Goal: Task Accomplishment & Management: Manage account settings

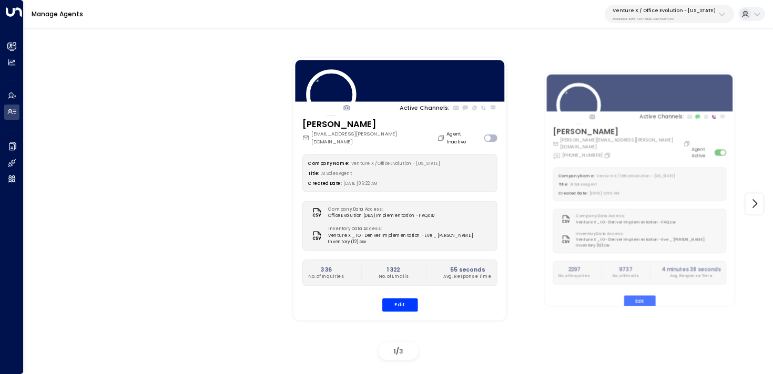
click at [671, 20] on p "55add3b1-1b83-41a7-91ae-b657300f4a1a" at bounding box center [664, 19] width 103 height 4
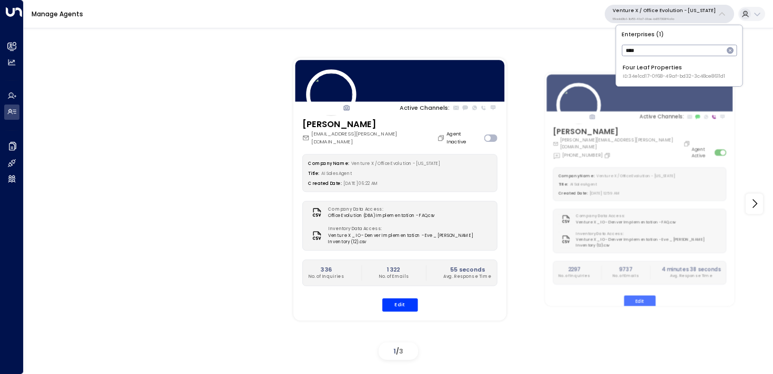
type input "****"
click at [625, 77] on span "ID: 34e1cd17-0f68-49af-bd32-3c48ce8611d1" at bounding box center [674, 76] width 103 height 7
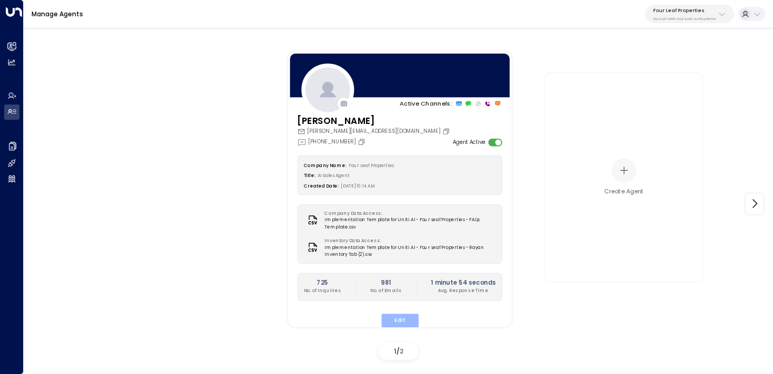
click at [409, 318] on button "Edit" at bounding box center [399, 321] width 37 height 14
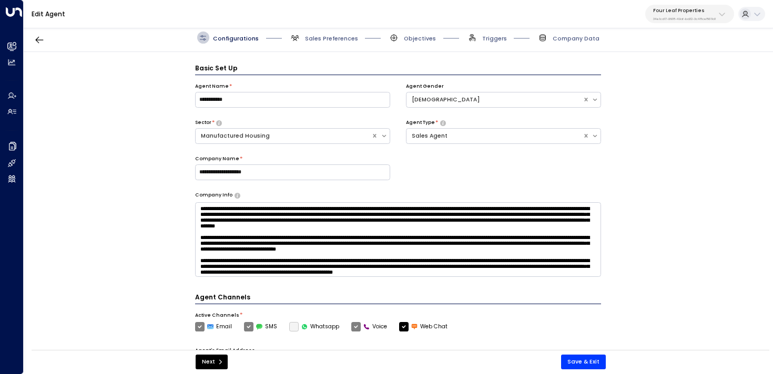
scroll to position [12, 0]
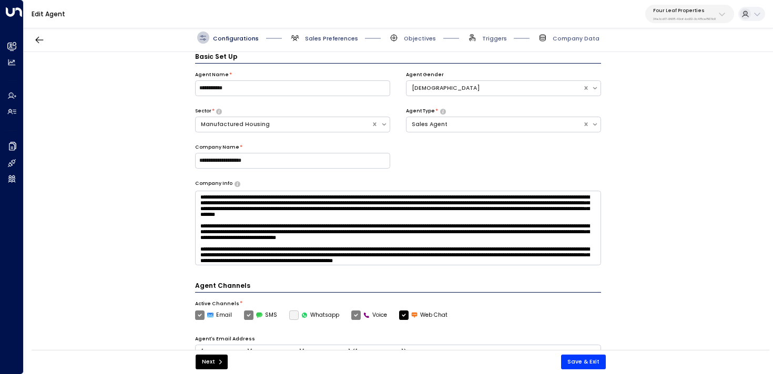
click at [335, 39] on span "Sales Preferences" at bounding box center [331, 39] width 53 height 8
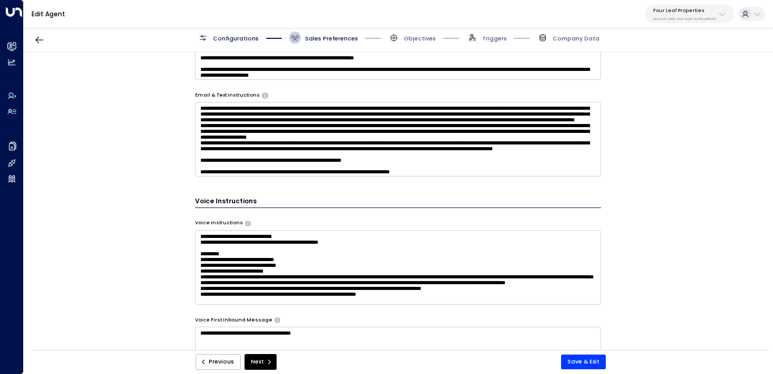
scroll to position [546, 0]
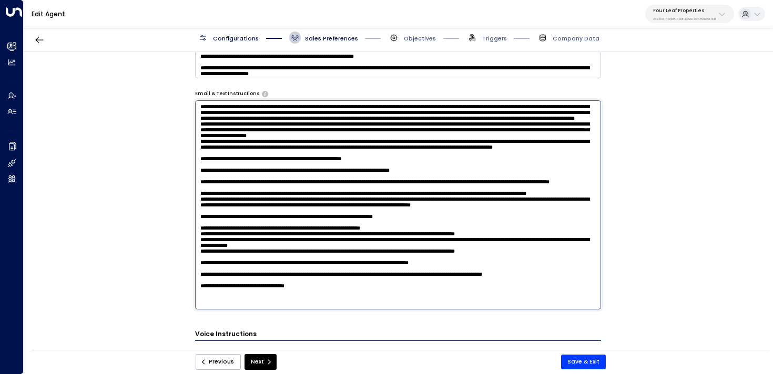
click at [220, 114] on textarea at bounding box center [398, 204] width 406 height 209
click at [390, 133] on textarea at bounding box center [398, 204] width 406 height 209
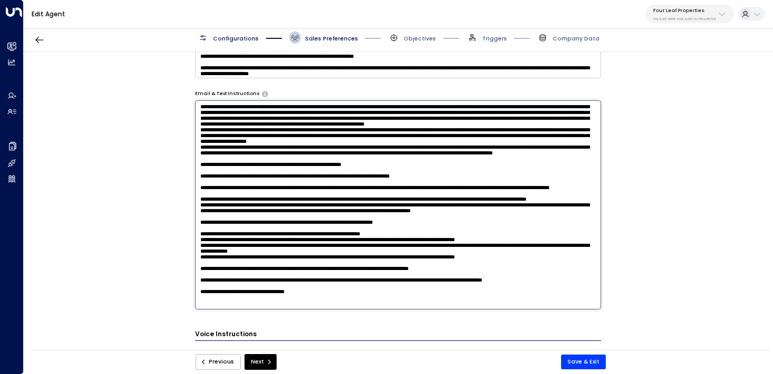
drag, startPoint x: 390, startPoint y: 131, endPoint x: 243, endPoint y: 138, distance: 146.3
click at [243, 138] on textarea at bounding box center [398, 204] width 406 height 209
click at [554, 162] on textarea at bounding box center [398, 204] width 406 height 209
click at [545, 165] on textarea at bounding box center [398, 204] width 406 height 209
paste textarea "**********"
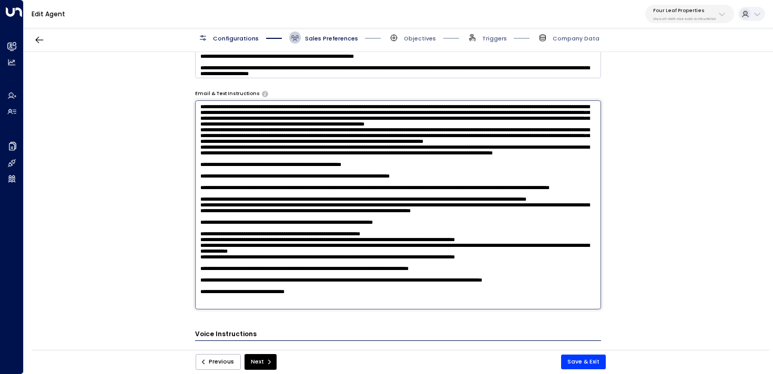
click at [536, 164] on textarea at bounding box center [398, 204] width 406 height 209
click at [359, 196] on textarea at bounding box center [398, 204] width 406 height 209
paste textarea "**********"
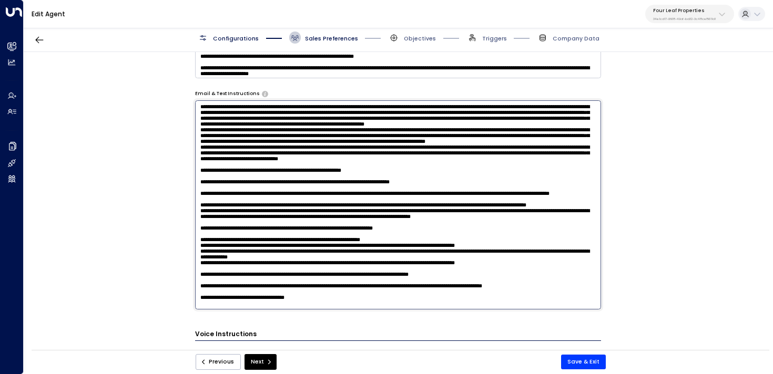
click at [336, 196] on textarea at bounding box center [398, 204] width 406 height 209
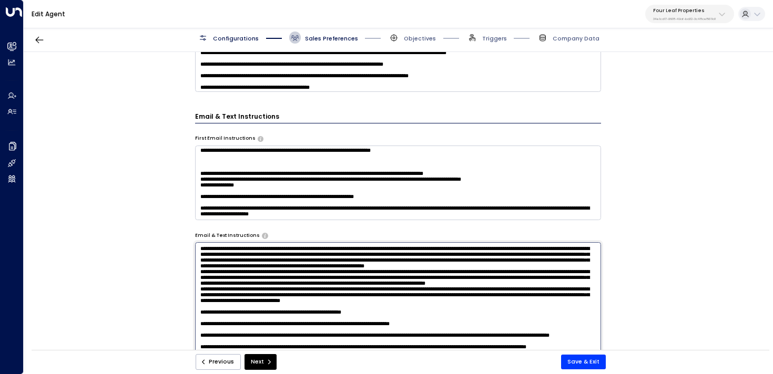
scroll to position [0, 0]
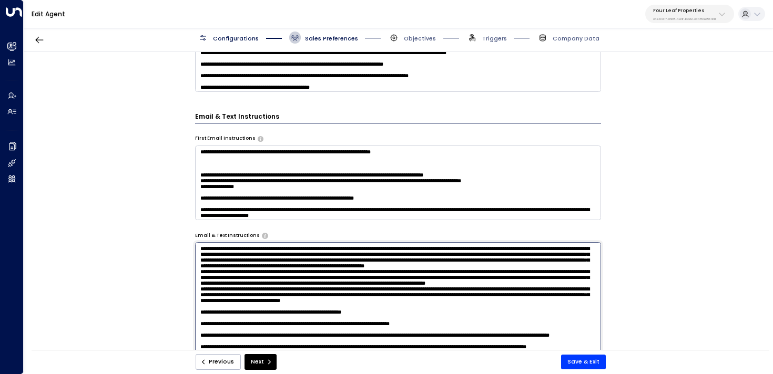
type textarea "**********"
click at [437, 162] on textarea at bounding box center [398, 183] width 406 height 75
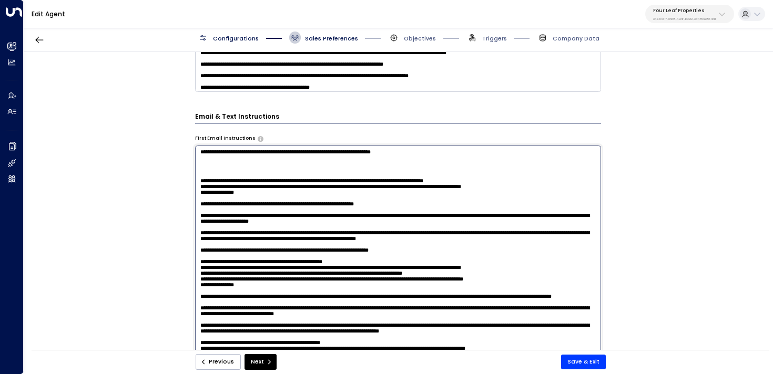
paste textarea "**********"
click at [198, 167] on textarea at bounding box center [398, 250] width 406 height 209
drag, startPoint x: 450, startPoint y: 167, endPoint x: 100, endPoint y: 166, distance: 350.2
click at [100, 166] on div "**********" at bounding box center [398, 203] width 749 height 303
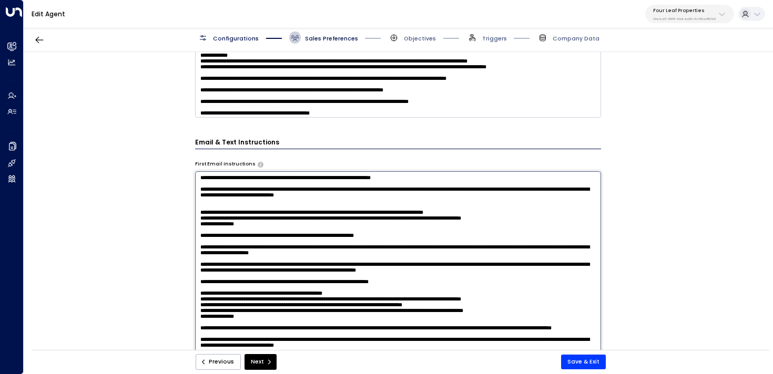
scroll to position [379, 0]
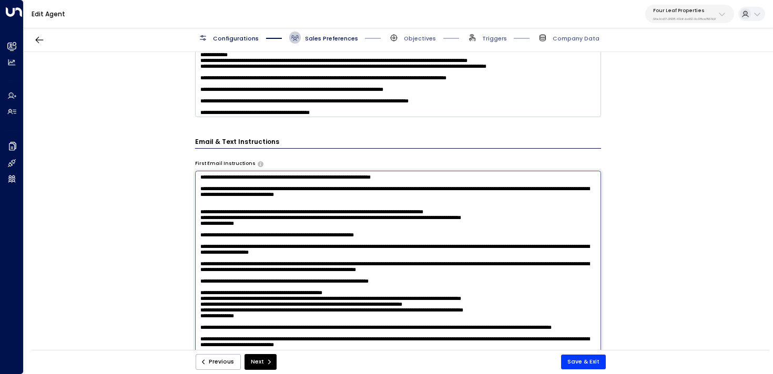
drag, startPoint x: 286, startPoint y: 202, endPoint x: 415, endPoint y: 204, distance: 129.4
click at [415, 204] on textarea at bounding box center [398, 275] width 406 height 209
drag, startPoint x: 415, startPoint y: 204, endPoint x: 553, endPoint y: 193, distance: 138.7
click at [554, 193] on textarea at bounding box center [398, 275] width 406 height 209
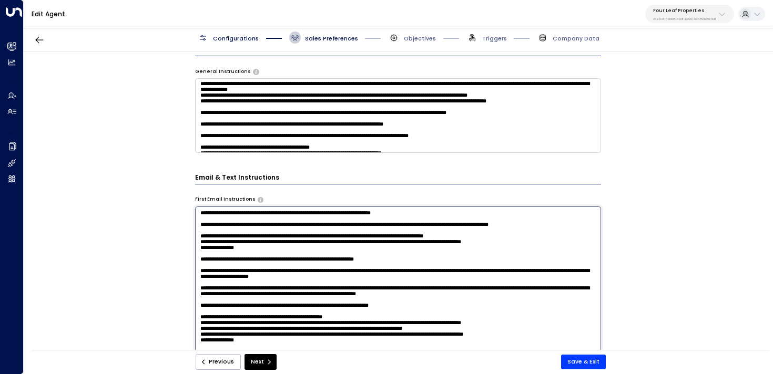
scroll to position [2, 0]
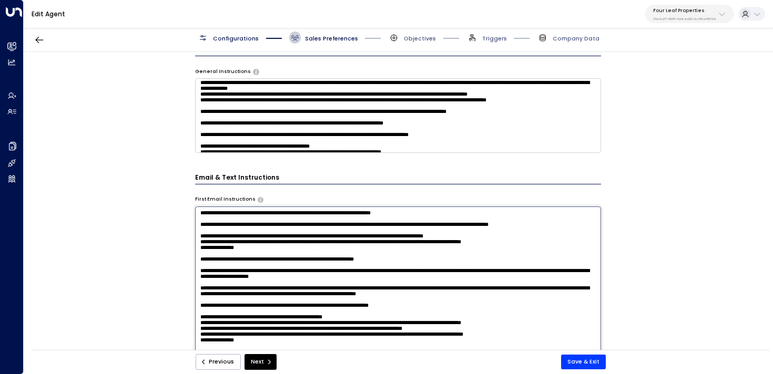
drag, startPoint x: 569, startPoint y: 230, endPoint x: 185, endPoint y: 226, distance: 384.9
click at [185, 226] on div "**********" at bounding box center [398, 203] width 749 height 303
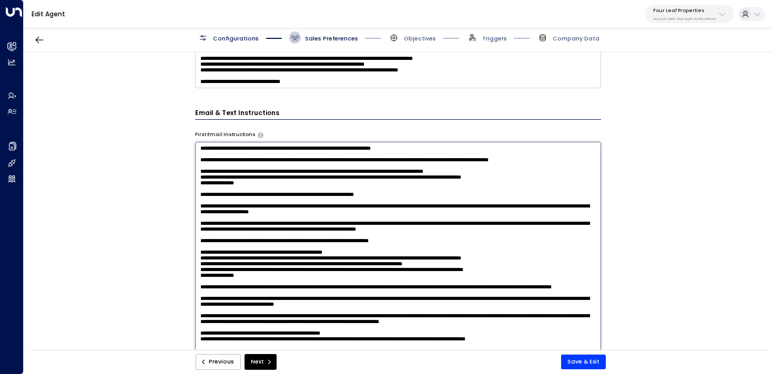
scroll to position [412, 0]
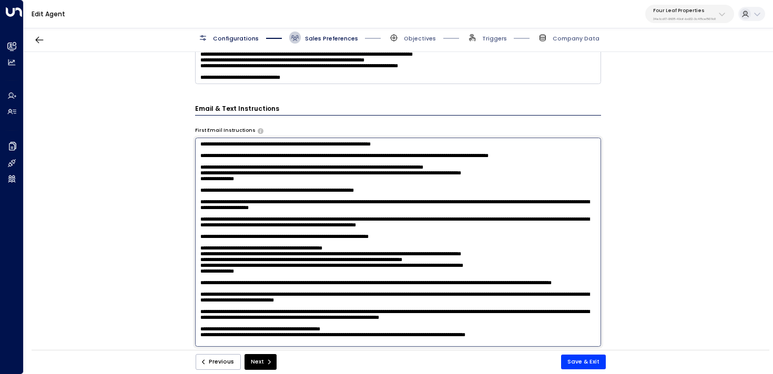
type textarea "**********"
click at [368, 80] on textarea at bounding box center [398, 46] width 406 height 75
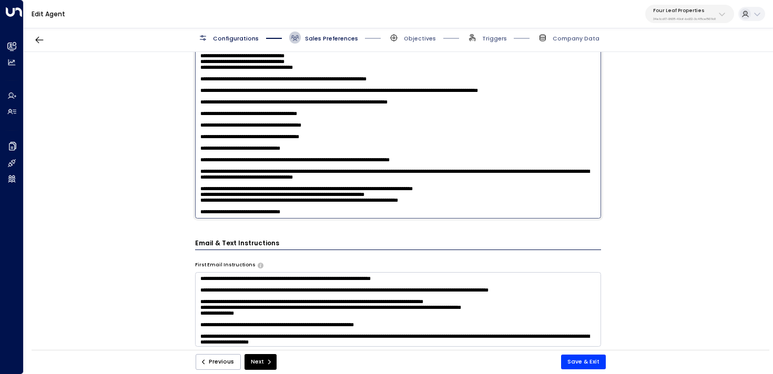
paste textarea "**********"
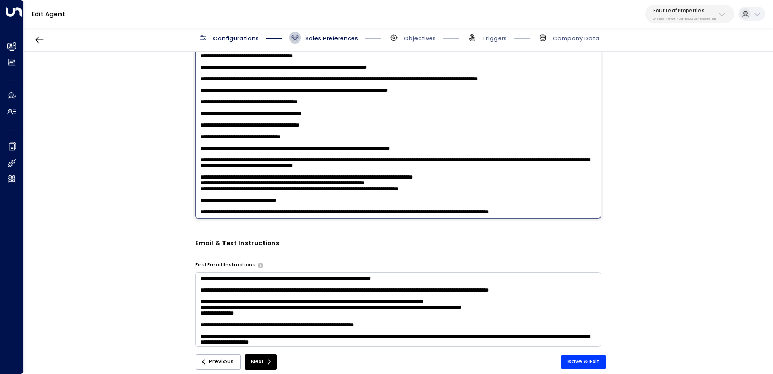
scroll to position [147, 0]
type textarea "**********"
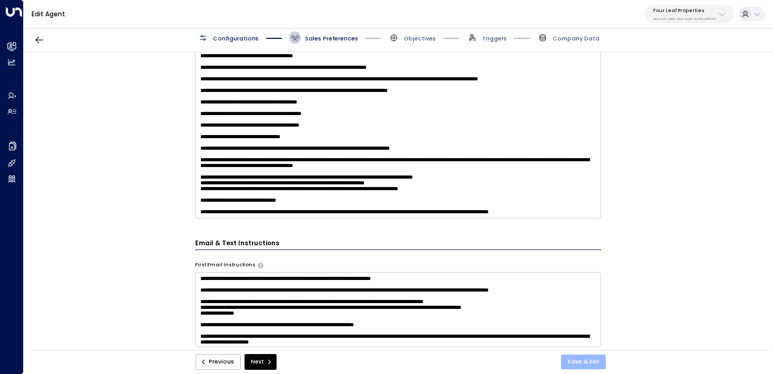
click at [594, 362] on button "Save & Exit" at bounding box center [583, 362] width 45 height 15
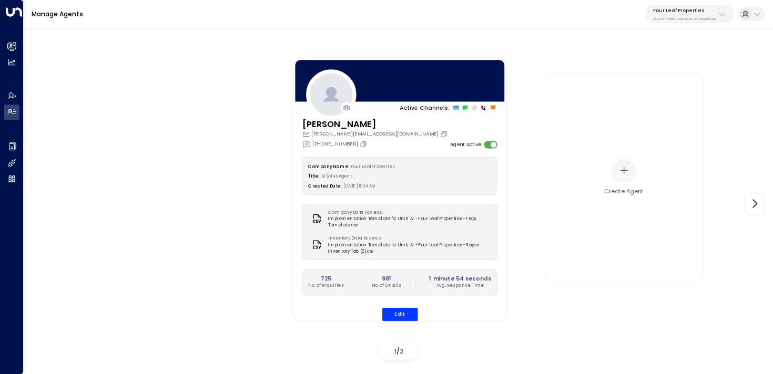
click at [665, 8] on p "Four Leaf Properties" at bounding box center [684, 10] width 63 height 6
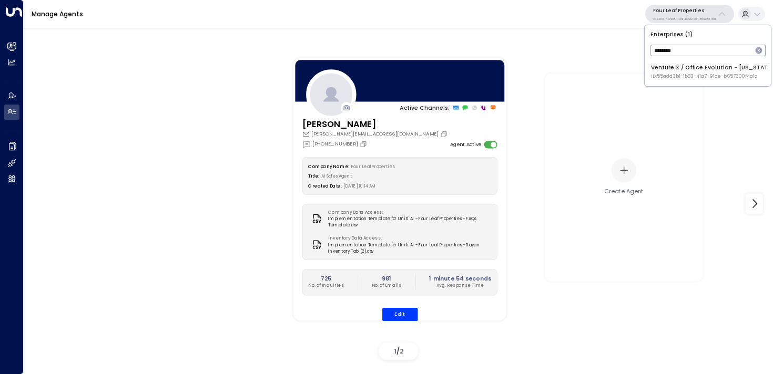
type input "********"
click at [700, 68] on div "Venture X / Office Evolution - Colorado ID: 55add3b1-1b83-41a7-91ae-b657300f4a1a" at bounding box center [712, 72] width 123 height 16
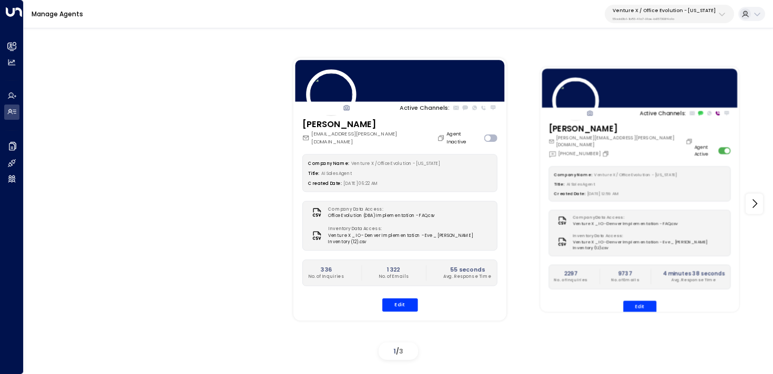
click at [644, 293] on div "Company Name: Venture X / Office Evolution - Colorado Title: AI Sales Agent Cre…" at bounding box center [640, 239] width 182 height 147
click at [643, 301] on button "Edit" at bounding box center [639, 307] width 33 height 12
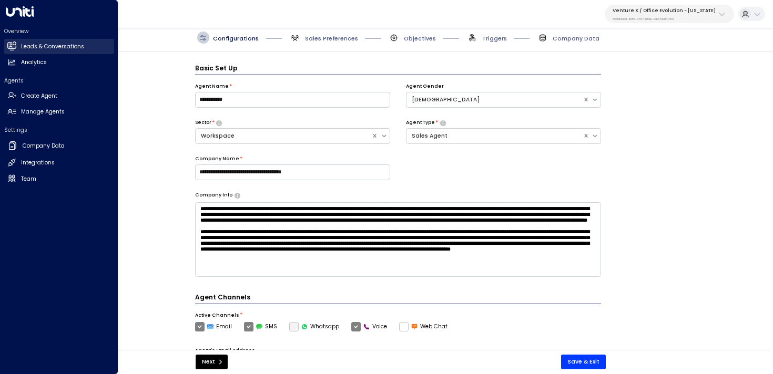
click at [21, 50] on h2 "Leads & Conversations" at bounding box center [52, 47] width 63 height 8
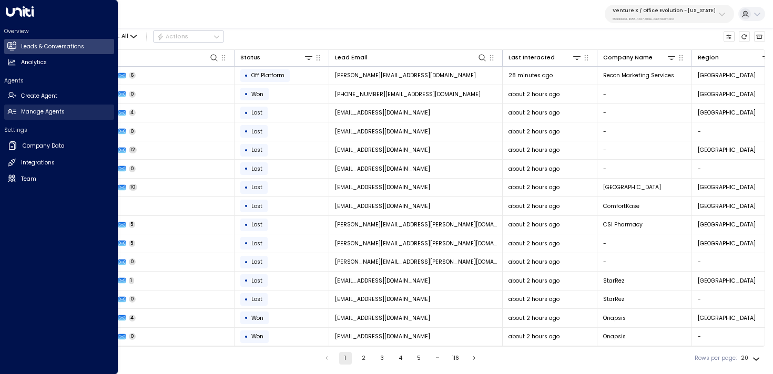
click at [47, 115] on h2 "Manage Agents" at bounding box center [43, 112] width 44 height 8
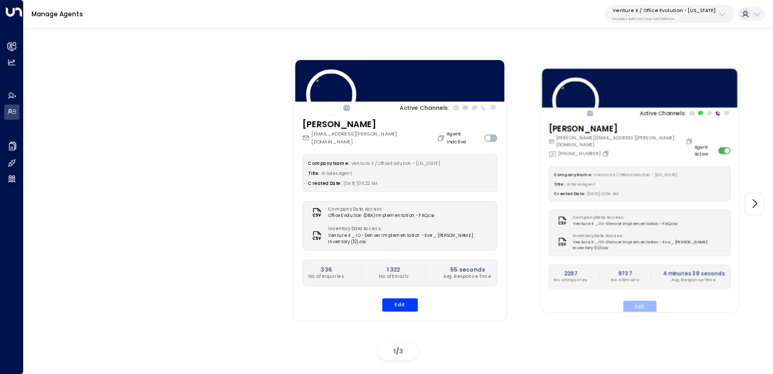
click at [639, 301] on button "Edit" at bounding box center [639, 307] width 33 height 12
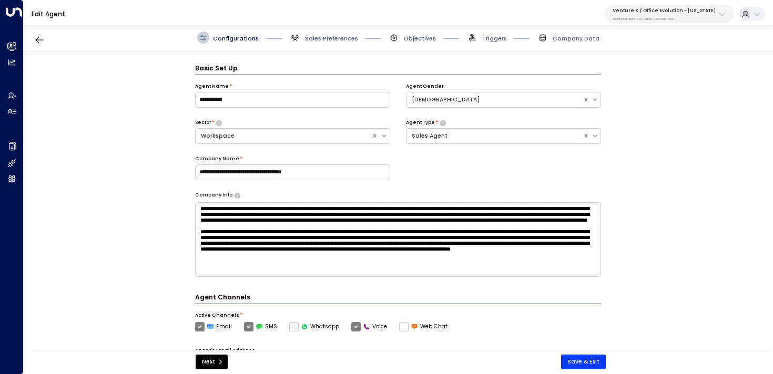
scroll to position [12, 0]
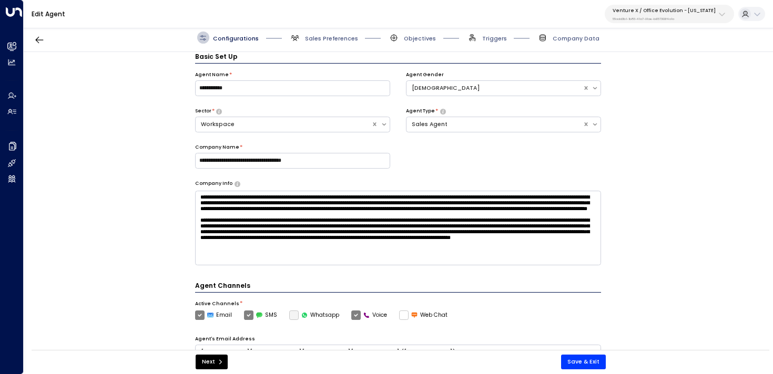
click at [335, 32] on span "Sales Preferences" at bounding box center [323, 38] width 69 height 12
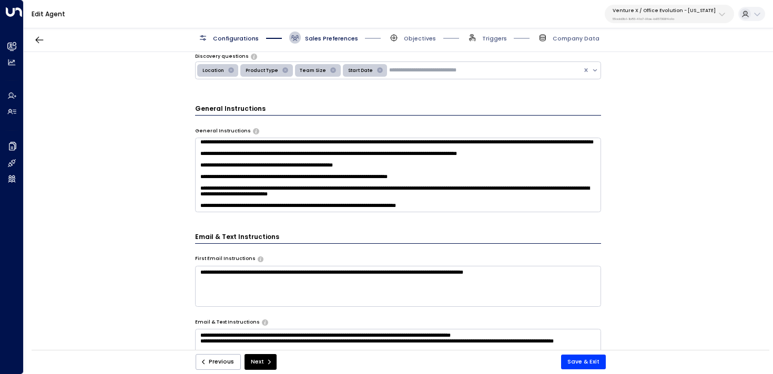
scroll to position [0, 0]
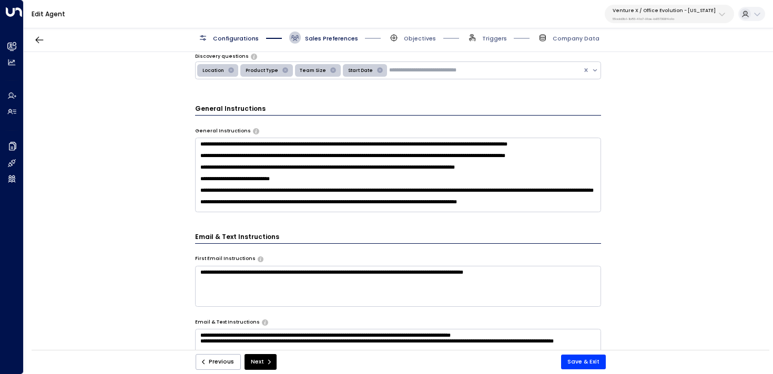
click at [485, 199] on textarea at bounding box center [398, 175] width 406 height 75
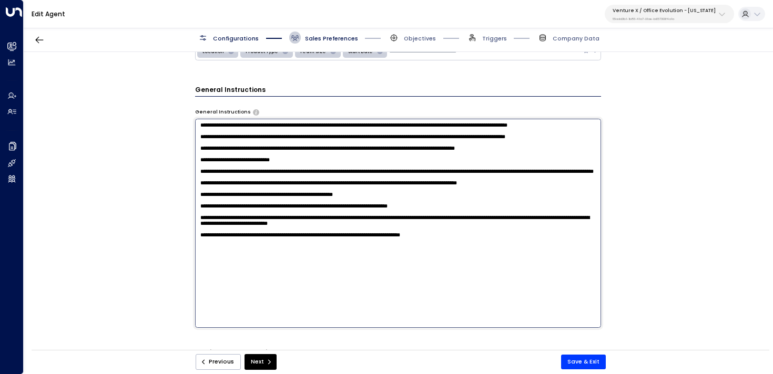
scroll to position [297, 0]
paste textarea "**********"
click at [199, 317] on textarea at bounding box center [398, 222] width 406 height 209
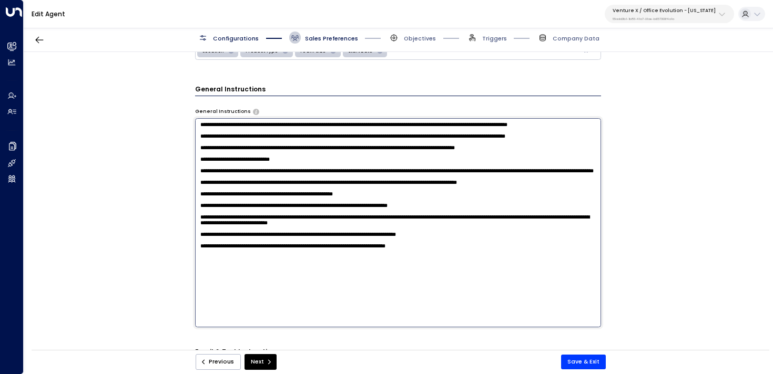
click at [463, 321] on textarea at bounding box center [398, 222] width 406 height 209
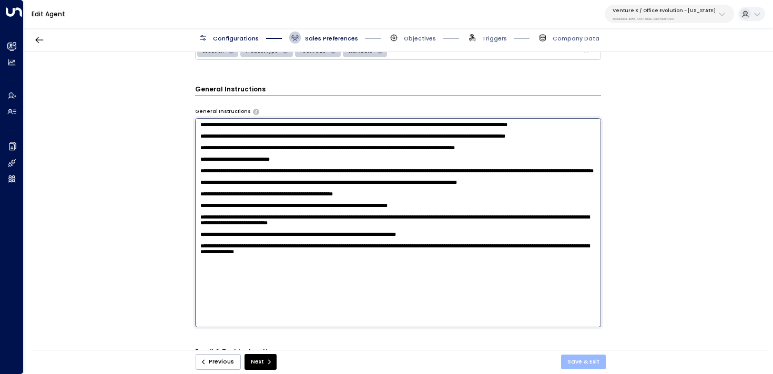
type textarea "**********"
click at [583, 355] on button "Save & Exit" at bounding box center [583, 362] width 45 height 15
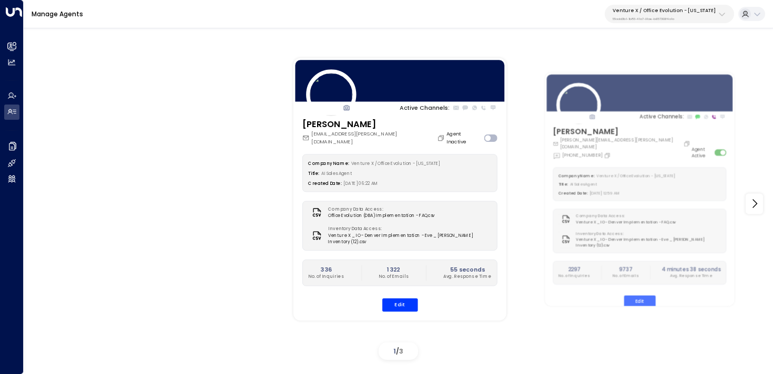
click at [669, 17] on p "55add3b1-1b83-41a7-91ae-b657300f4a1a" at bounding box center [664, 19] width 103 height 4
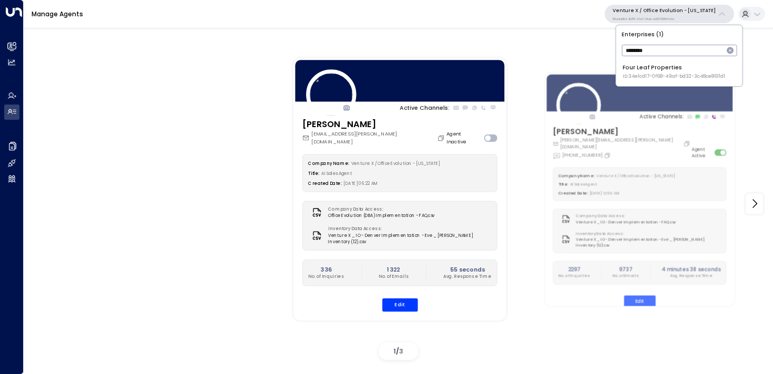
type input "********"
click at [668, 69] on div "Four Leaf Properties ID: 34e1cd17-0f68-49af-bd32-3c48ce8611d1" at bounding box center [674, 72] width 103 height 16
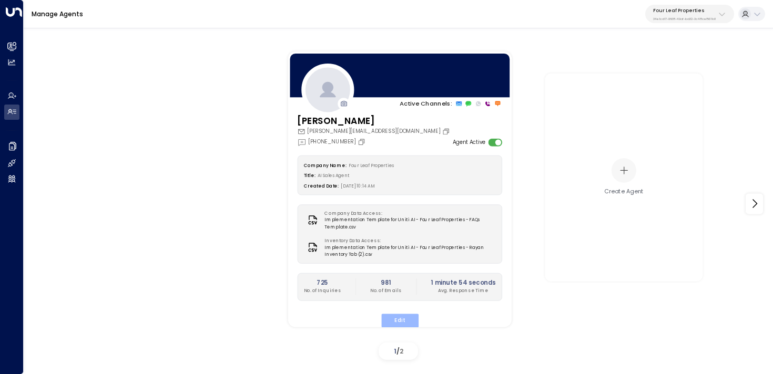
click at [401, 319] on button "Edit" at bounding box center [399, 321] width 37 height 14
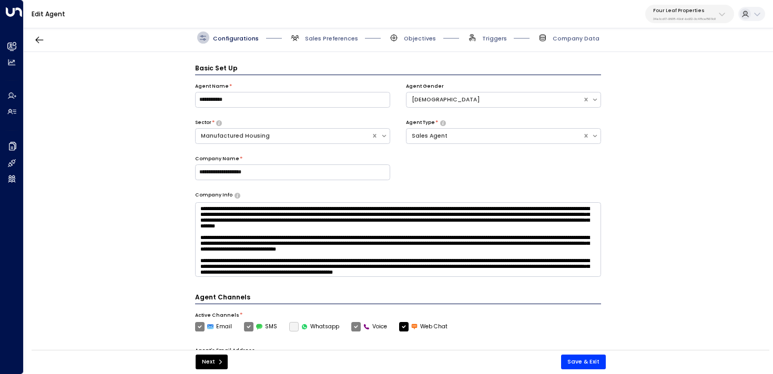
scroll to position [12, 0]
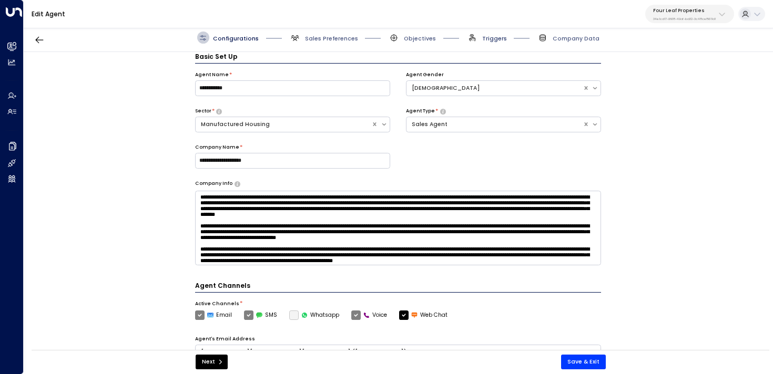
click at [496, 35] on span "Triggers" at bounding box center [494, 39] width 25 height 8
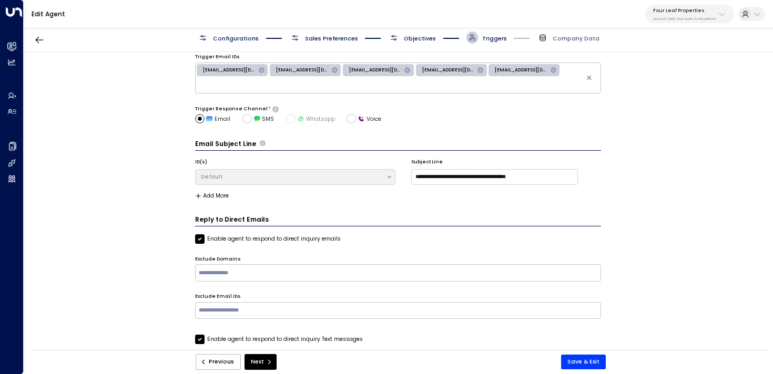
scroll to position [75, 0]
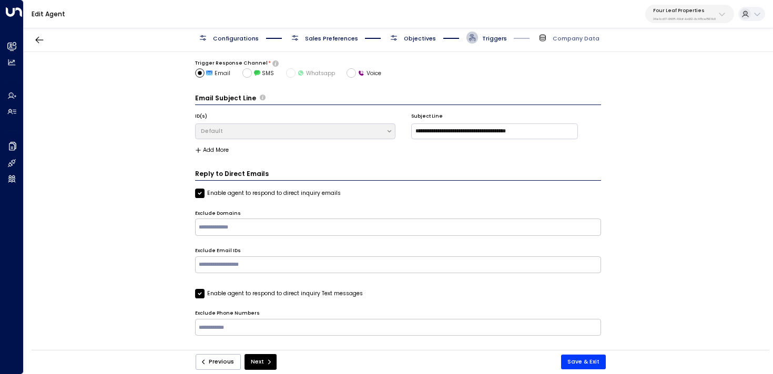
click at [312, 263] on input "text" at bounding box center [398, 264] width 402 height 13
paste input "**********"
type input "**********"
click at [580, 357] on button "Save & Exit" at bounding box center [583, 362] width 45 height 15
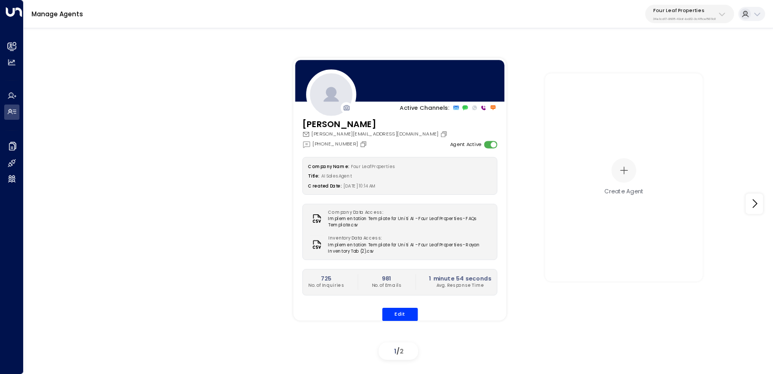
click at [679, 21] on button "Four Leaf Properties 34e1cd17-0f68-49af-bd32-3c48ce8611d1" at bounding box center [689, 14] width 89 height 18
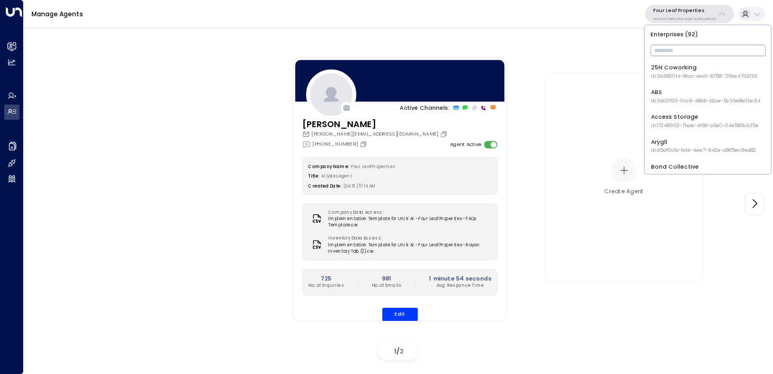
type input "*"
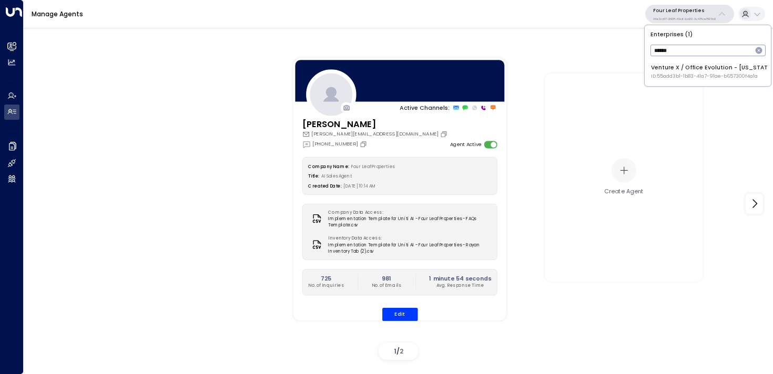
type input "******"
click at [741, 76] on span "ID: 55add3b1-1b83-41a7-91ae-b657300f4a1a" at bounding box center [712, 76] width 123 height 7
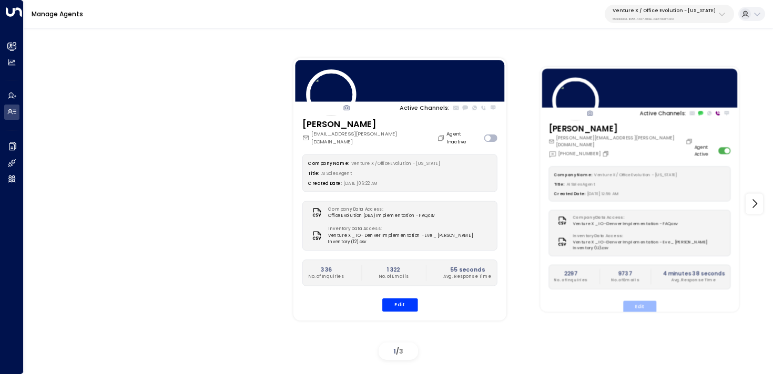
click at [636, 305] on button "Edit" at bounding box center [639, 307] width 33 height 12
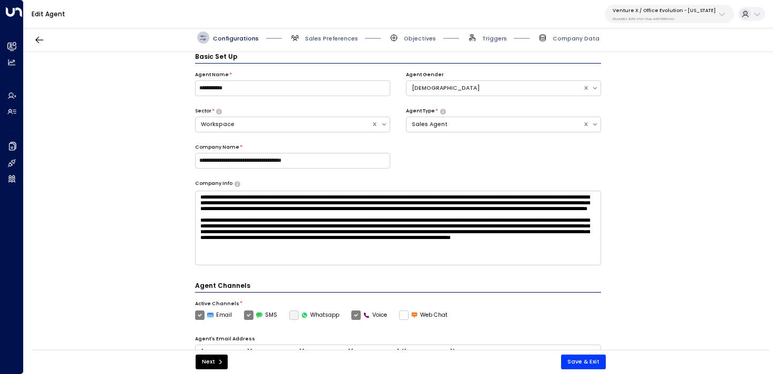
scroll to position [12, 0]
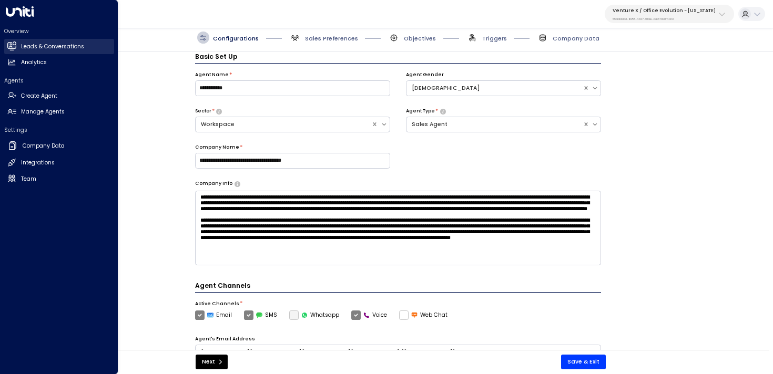
click at [11, 39] on link "Leads & Conversations Leads & Conversations" at bounding box center [59, 46] width 110 height 15
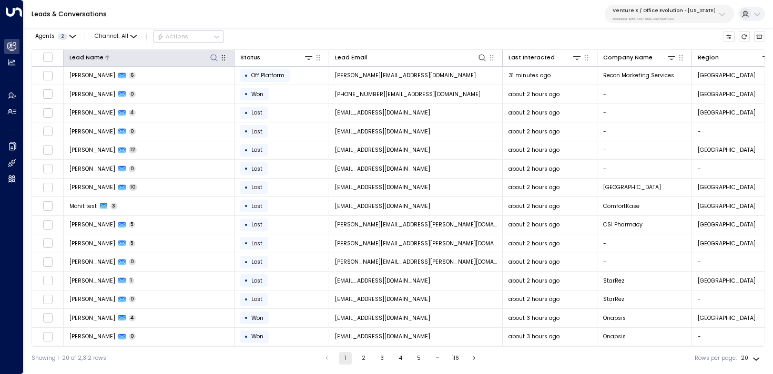
click at [212, 61] on icon at bounding box center [214, 58] width 8 height 8
type input "*******"
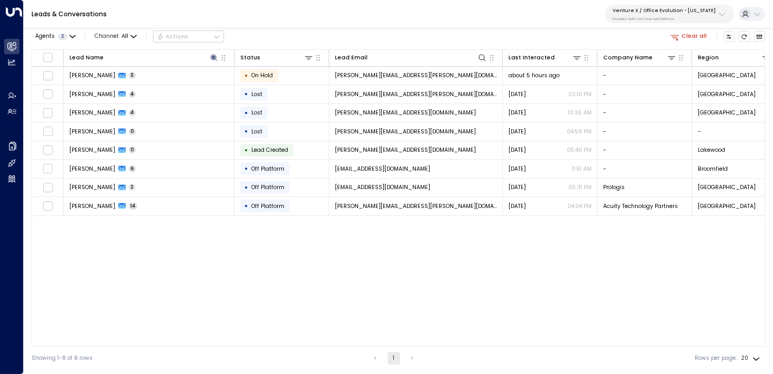
click at [246, 299] on div "Lead Name Status Lead Email Last Interacted Company Name Region Product # of pe…" at bounding box center [399, 198] width 734 height 298
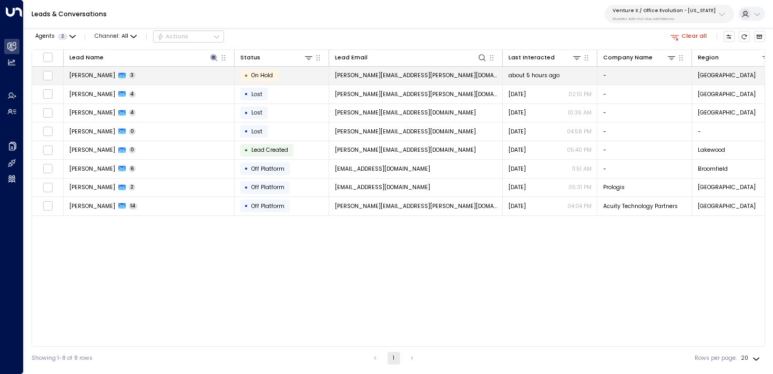
click at [170, 74] on td "Kristin Bigelow 3" at bounding box center [149, 76] width 171 height 18
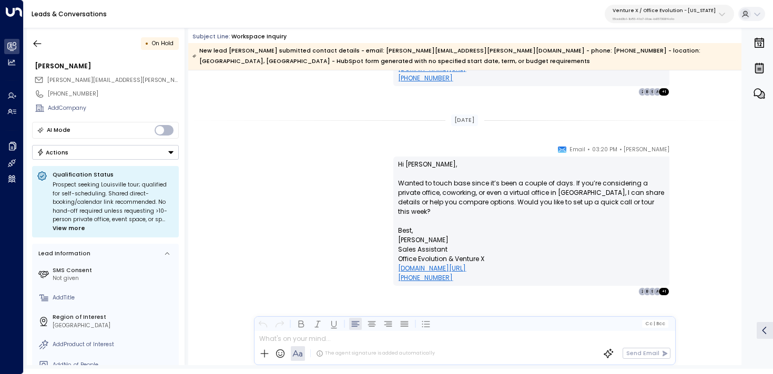
scroll to position [906, 0]
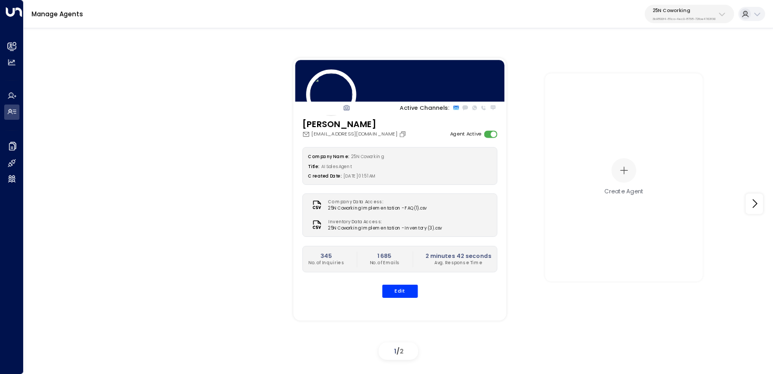
click at [690, 11] on p "25N Coworking" at bounding box center [684, 10] width 63 height 6
type input "****"
click at [654, 71] on div "Four Leaf Properties ID: 34e1cd17-0f68-49af-bd32-3c48ce8611d1" at bounding box center [700, 72] width 103 height 16
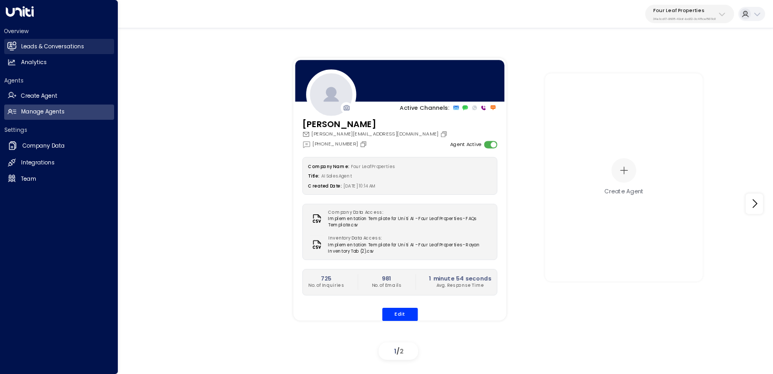
click at [17, 42] on link "Leads & Conversations Leads & Conversations" at bounding box center [59, 46] width 110 height 15
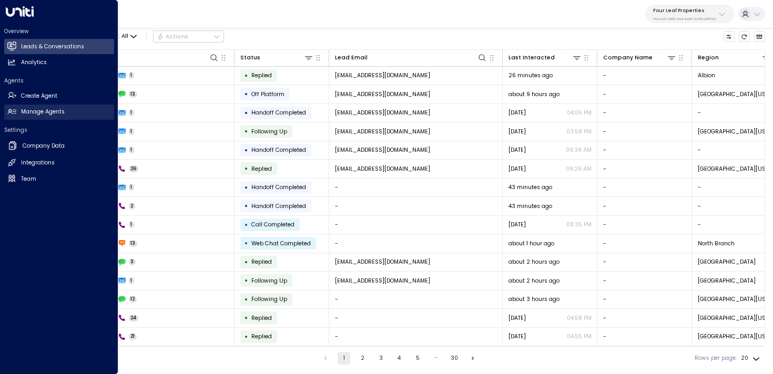
click at [19, 110] on link "Manage Agents Manage Agents" at bounding box center [59, 112] width 110 height 15
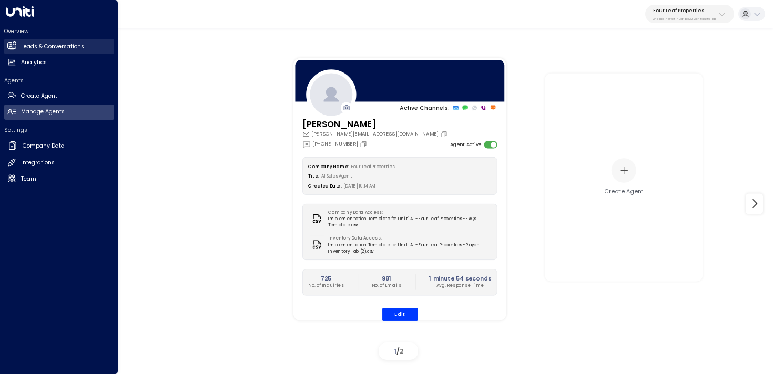
click at [38, 47] on h2 "Leads & Conversations" at bounding box center [52, 47] width 63 height 8
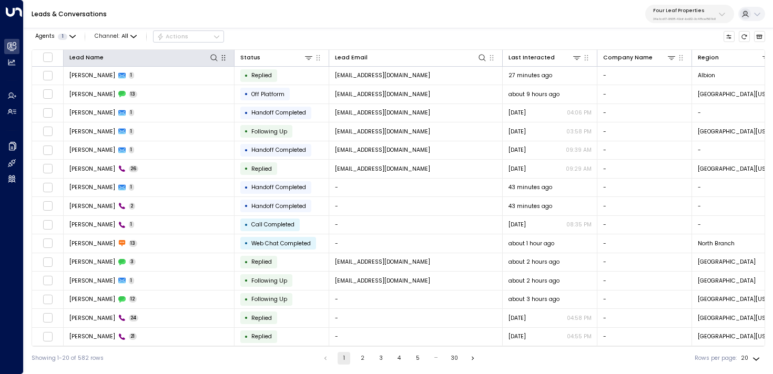
click at [220, 55] on icon "button" at bounding box center [223, 58] width 8 height 8
click at [215, 57] on icon at bounding box center [214, 58] width 8 height 8
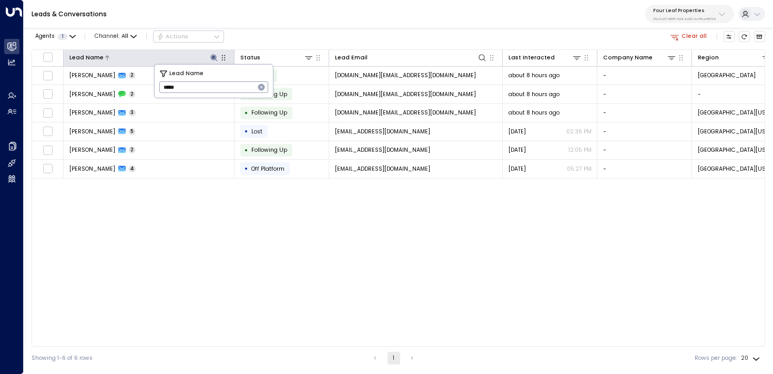
type input "*****"
click at [173, 277] on div "Lead Name Status Lead Email Last Interacted Company Name Region Product # of pe…" at bounding box center [399, 198] width 734 height 298
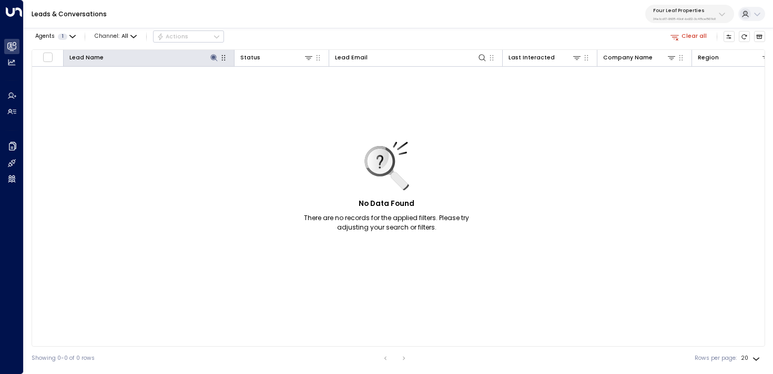
click at [224, 58] on icon "button" at bounding box center [223, 58] width 8 height 8
click at [210, 58] on icon at bounding box center [214, 58] width 8 height 8
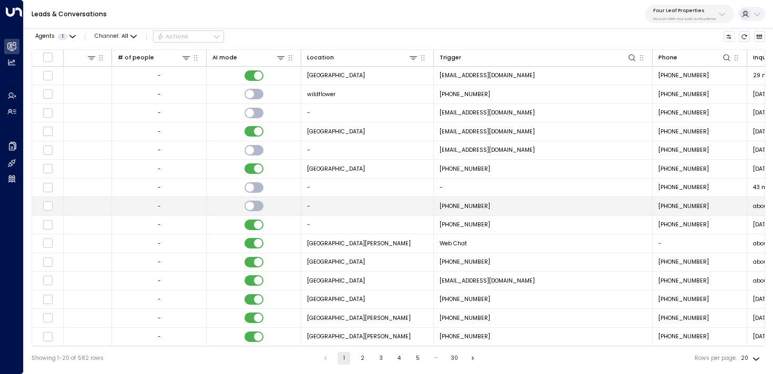
scroll to position [0, 790]
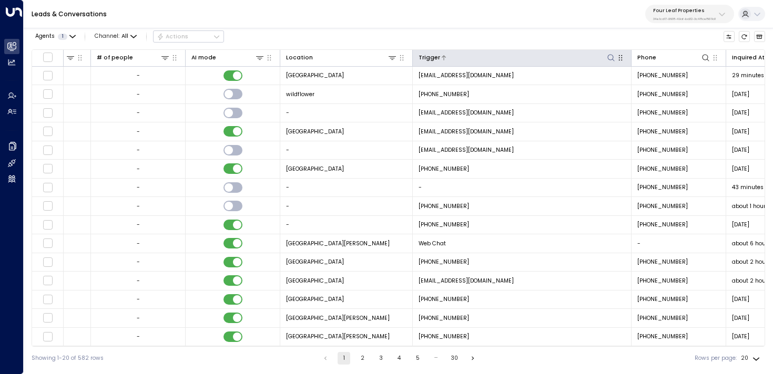
click at [611, 59] on icon at bounding box center [610, 57] width 7 height 7
type input "*****"
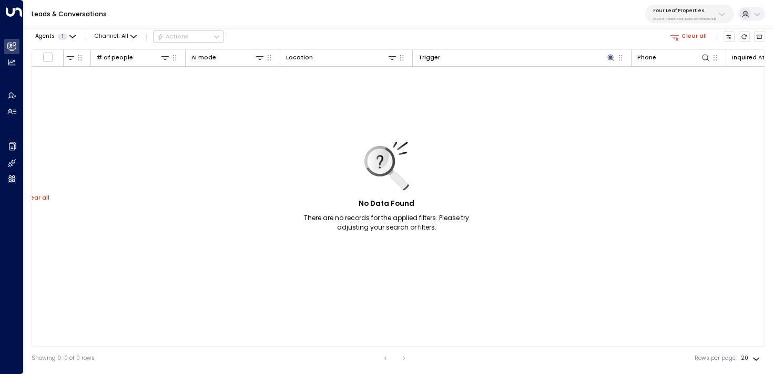
click at [695, 42] on div "Clear all" at bounding box center [716, 37] width 98 height 18
click at [691, 37] on button "Clear all" at bounding box center [688, 36] width 43 height 11
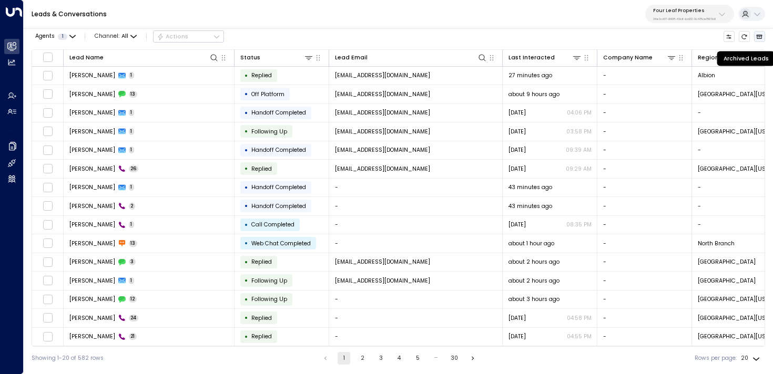
click at [759, 37] on icon "Archived Leads" at bounding box center [760, 37] width 6 height 4
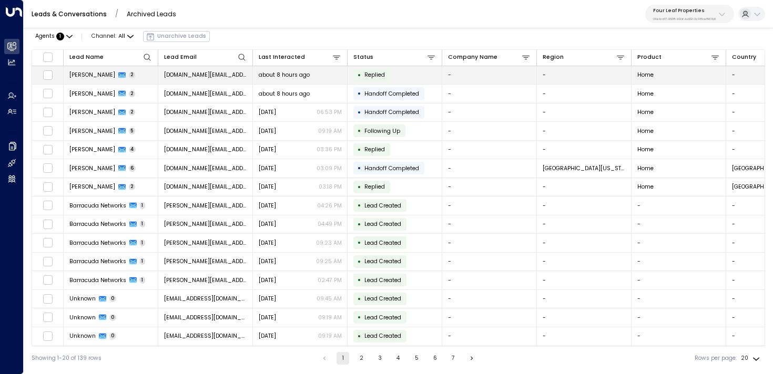
click at [99, 74] on span "Patricia Alonzo" at bounding box center [92, 75] width 46 height 8
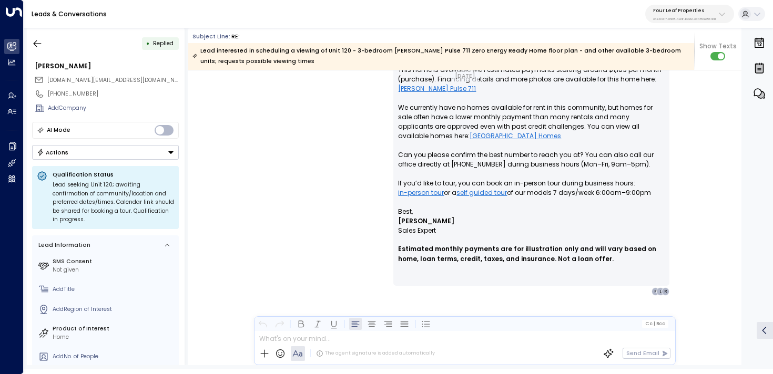
scroll to position [464, 0]
click at [35, 43] on icon "button" at bounding box center [38, 43] width 8 height 7
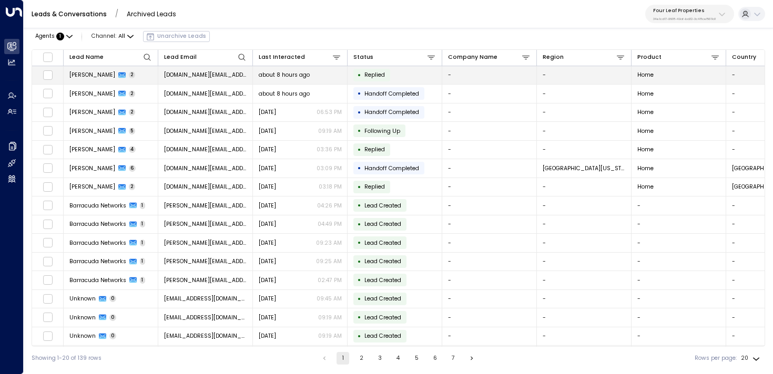
click at [274, 73] on span "about 8 hours ago" at bounding box center [284, 75] width 51 height 8
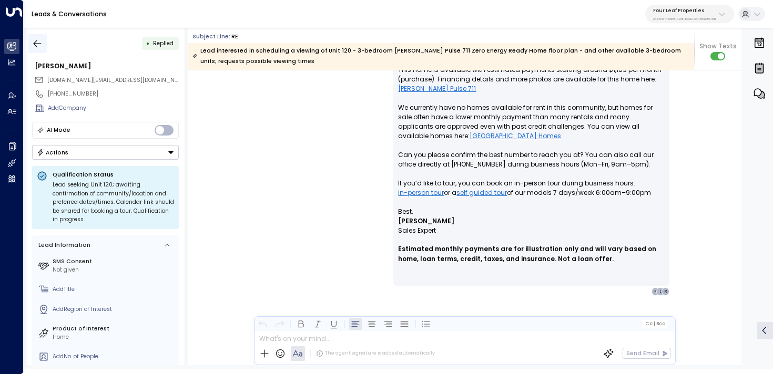
click at [38, 43] on icon "button" at bounding box center [38, 43] width 8 height 7
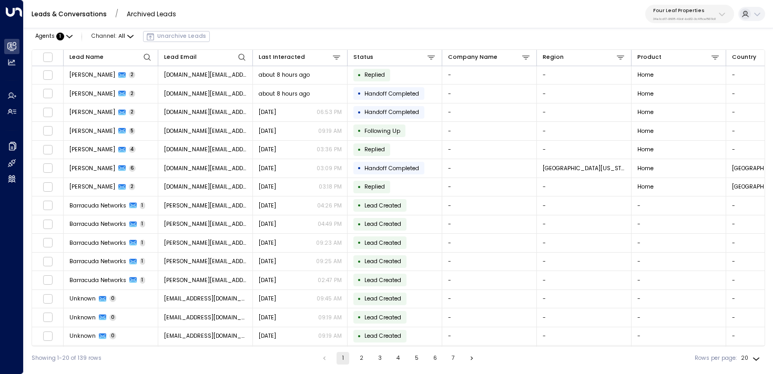
click at [80, 10] on link "Leads & Conversations" at bounding box center [69, 13] width 75 height 9
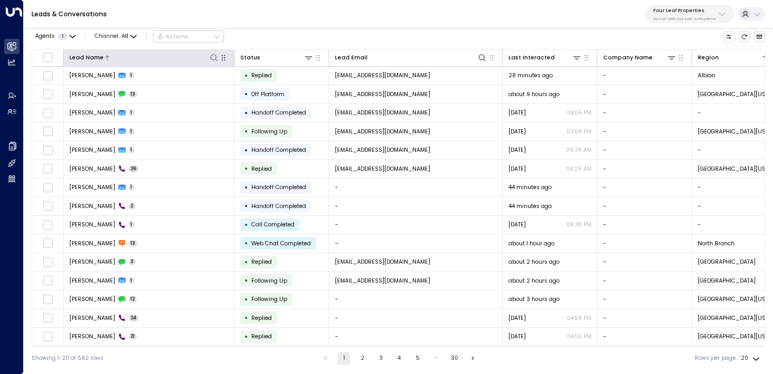
click at [216, 59] on icon at bounding box center [214, 58] width 8 height 8
type input "********"
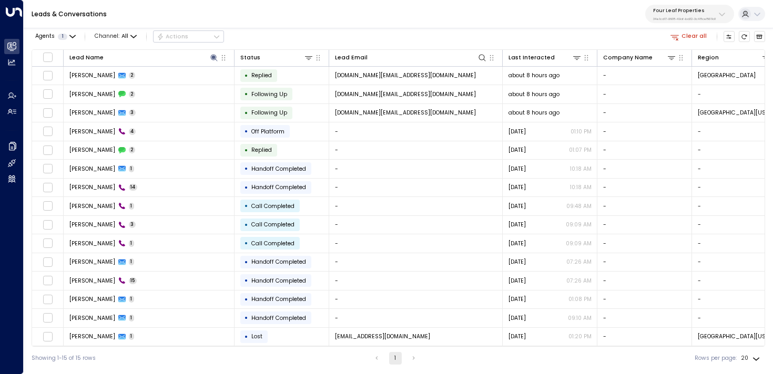
click at [287, 19] on div "Leads & Conversations Four Leaf Properties 34e1cd17-0f68-49af-bd32-3c48ce8611d1" at bounding box center [398, 14] width 749 height 28
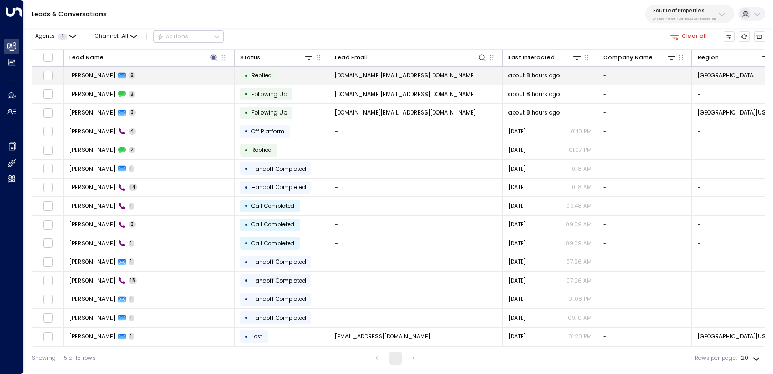
click at [145, 78] on td "Patricia Alonzo 2" at bounding box center [149, 76] width 171 height 18
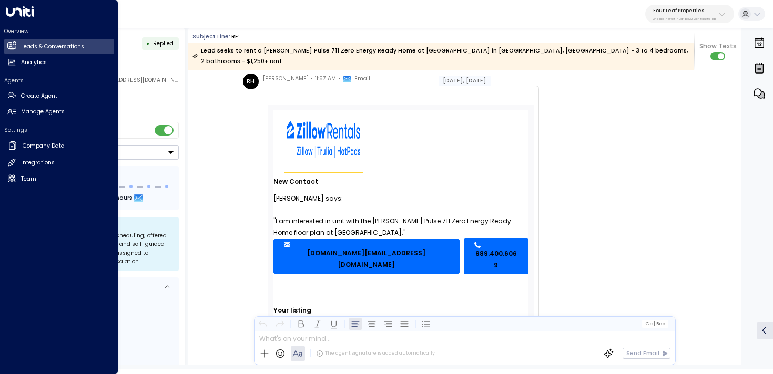
scroll to position [212, 0]
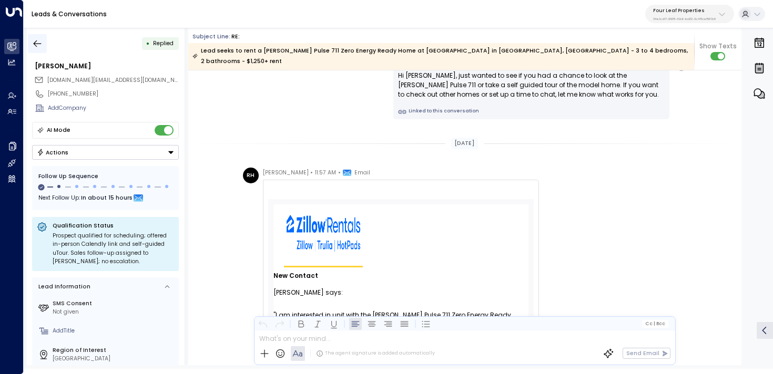
click at [33, 44] on icon "button" at bounding box center [37, 43] width 11 height 11
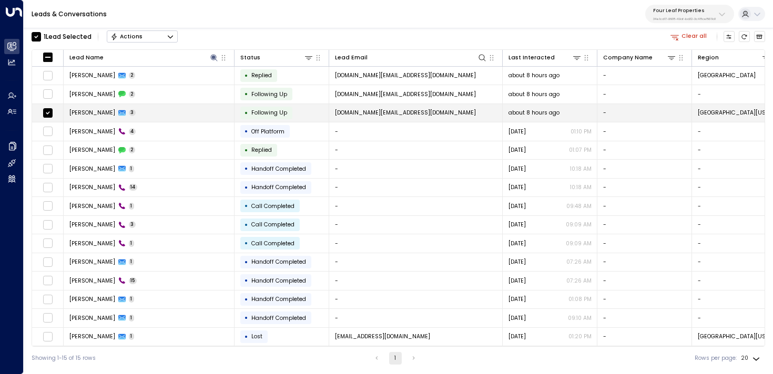
click at [47, 107] on td at bounding box center [48, 113] width 32 height 18
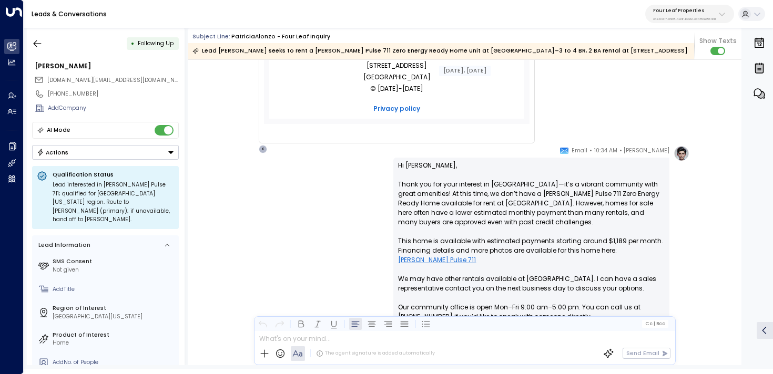
scroll to position [622, 0]
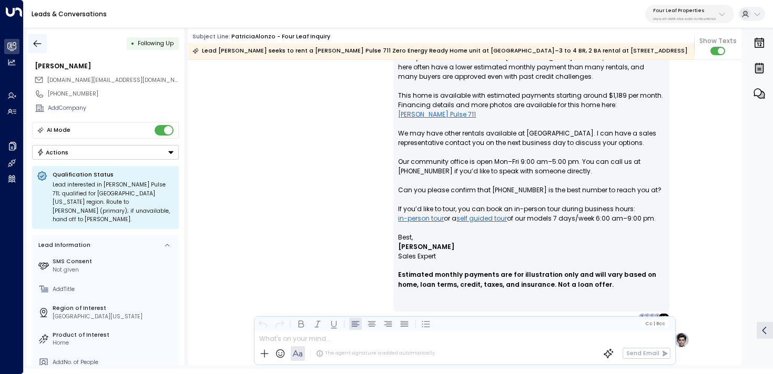
click at [33, 43] on icon "button" at bounding box center [37, 43] width 11 height 11
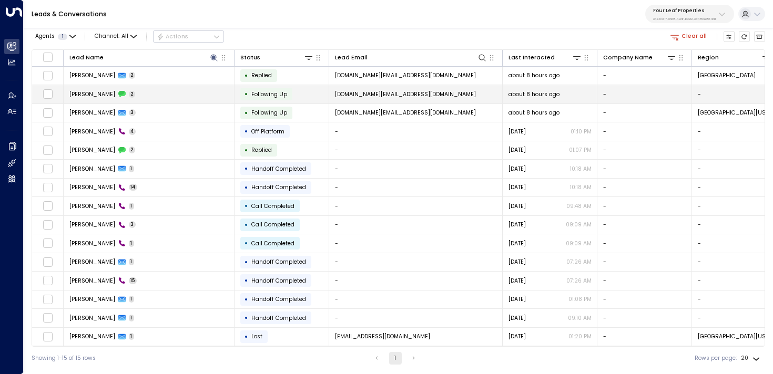
click at [166, 97] on td "Patricia Alonzo 2" at bounding box center [149, 94] width 171 height 18
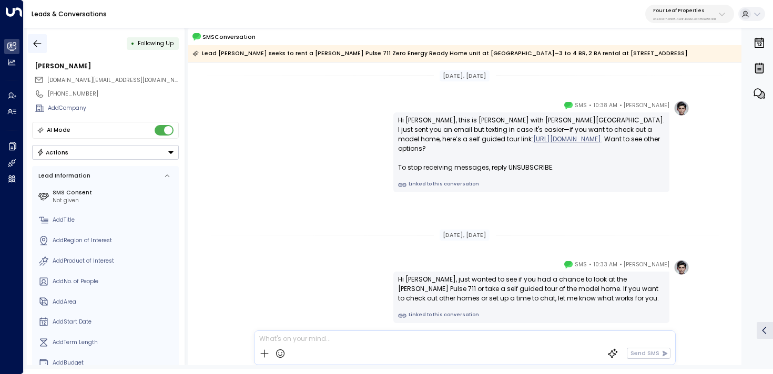
click at [38, 44] on icon "button" at bounding box center [38, 43] width 8 height 7
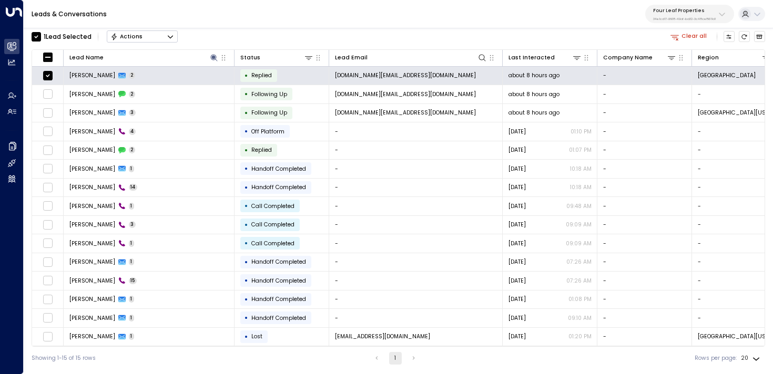
click at [171, 37] on icon "Button group with a nested menu" at bounding box center [170, 36] width 7 height 7
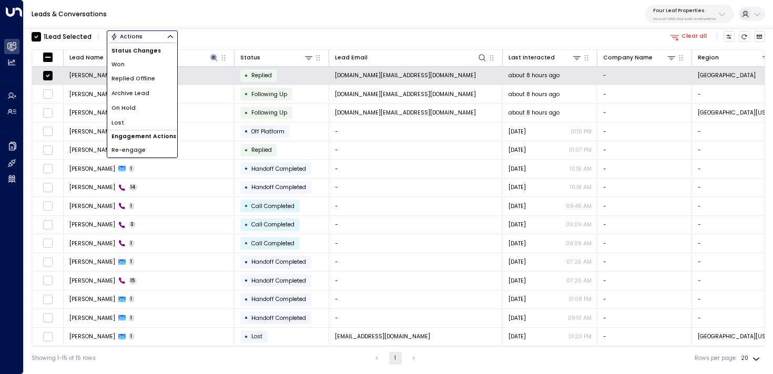
click at [141, 89] on span "Archive Lead" at bounding box center [130, 93] width 38 height 8
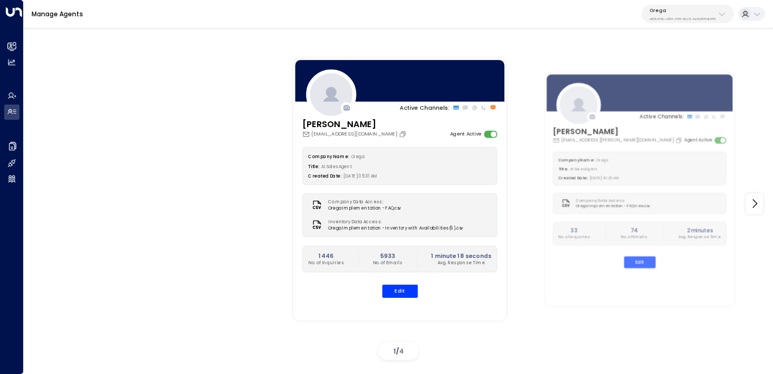
click at [693, 18] on p "d62b4f3b-a803-4355-9bc8-4e5b658db589" at bounding box center [682, 19] width 66 height 4
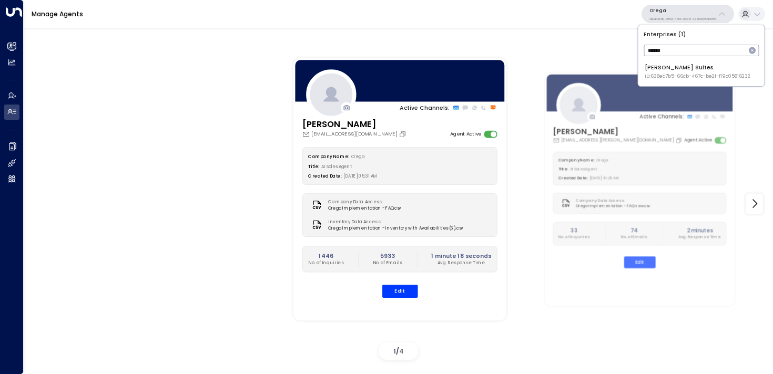
type input "******"
click at [654, 72] on div "Jay Suites ID: 638ec7b5-66cb-467c-be2f-f19c05816232" at bounding box center [698, 72] width 106 height 16
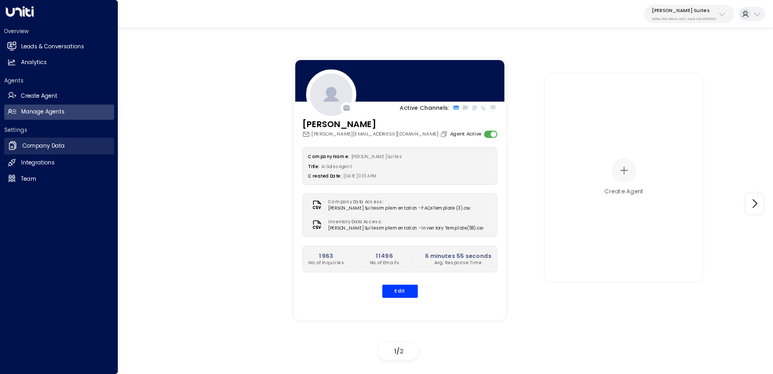
click at [23, 148] on h2 "Company Data" at bounding box center [44, 146] width 42 height 8
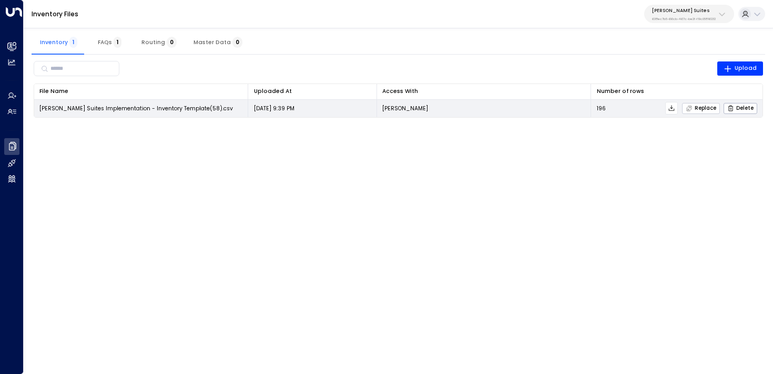
click at [698, 110] on span "Replace" at bounding box center [701, 108] width 30 height 7
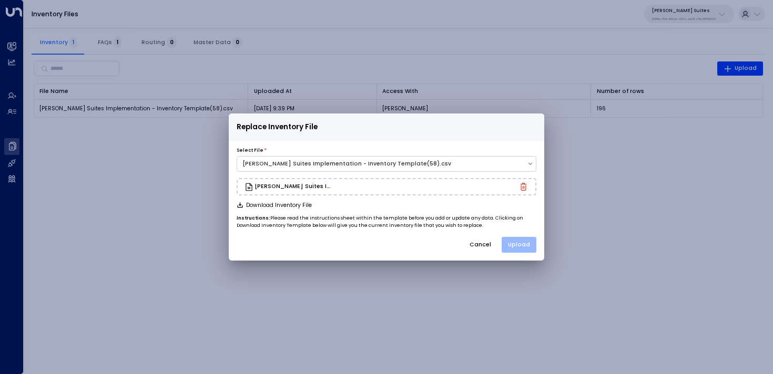
click at [521, 241] on button "Upload" at bounding box center [519, 245] width 35 height 16
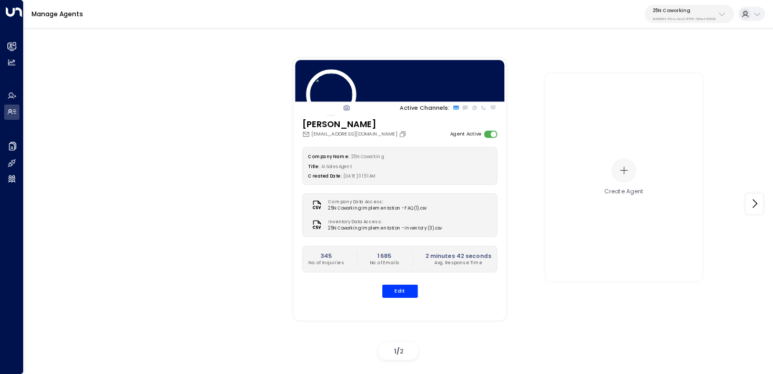
click at [676, 17] on p "3b9800f4-81ca-4ec0-8758-72fbe4763f36" at bounding box center [684, 19] width 63 height 4
type input "*****"
click at [652, 79] on li "[PERSON_NAME] Suites ID: 638ec7b5-66cb-467c-be2f-f19c05816232" at bounding box center [706, 71] width 120 height 23
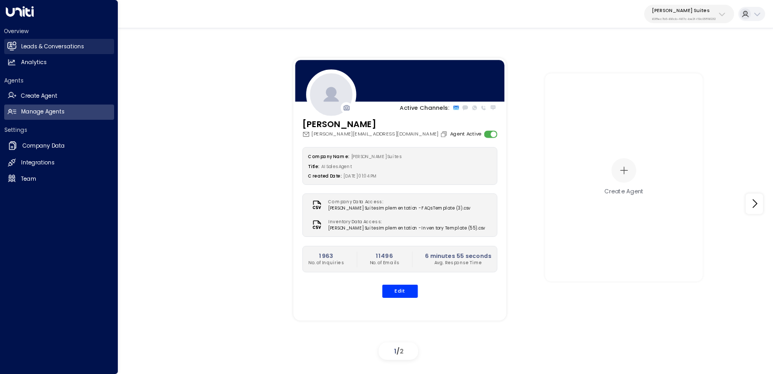
click at [30, 52] on link "Leads & Conversations Leads & Conversations" at bounding box center [59, 46] width 110 height 15
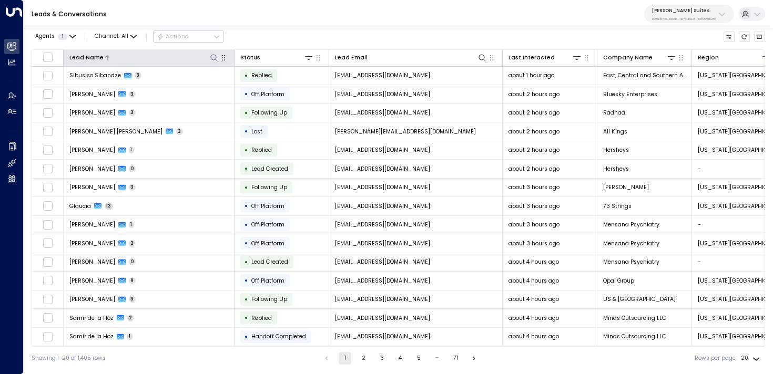
click at [216, 54] on icon at bounding box center [214, 58] width 8 height 8
type input "*****"
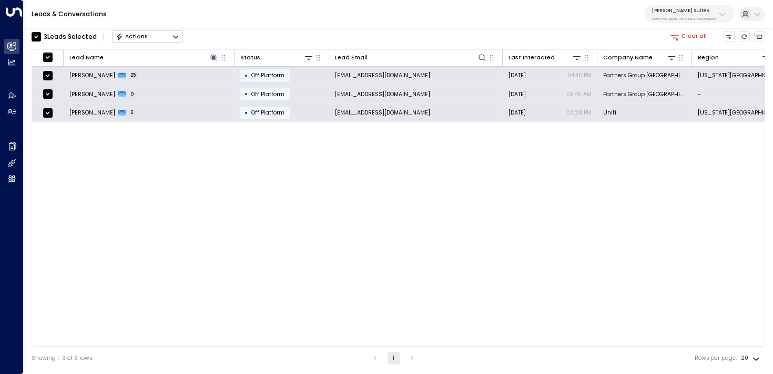
click at [176, 35] on icon "Button group with a nested menu" at bounding box center [175, 36] width 7 height 7
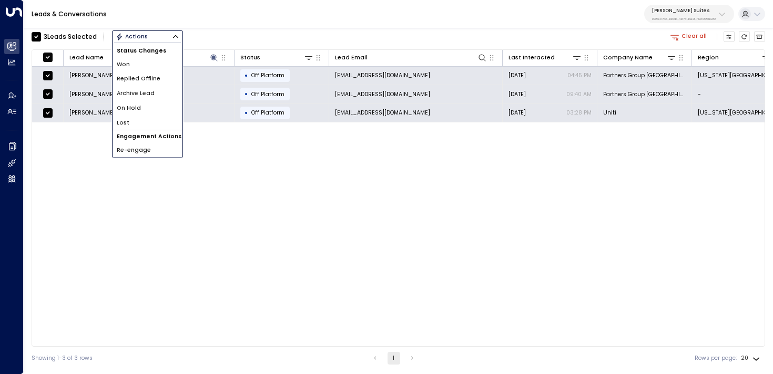
click at [158, 95] on li "Archive Lead" at bounding box center [148, 93] width 70 height 15
